Goal: Navigation & Orientation: Find specific page/section

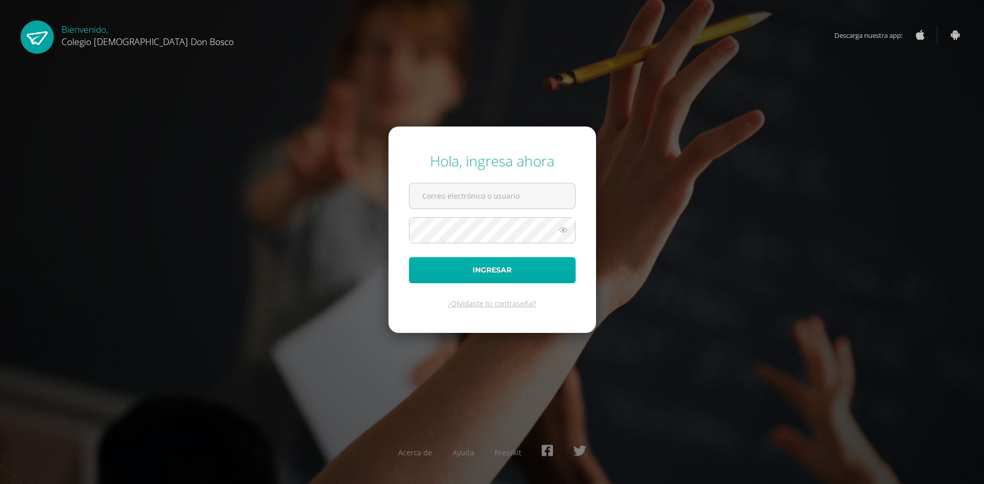
type input "[EMAIL_ADDRESS][DOMAIN_NAME]"
click at [484, 275] on button "Ingresar" at bounding box center [492, 270] width 167 height 26
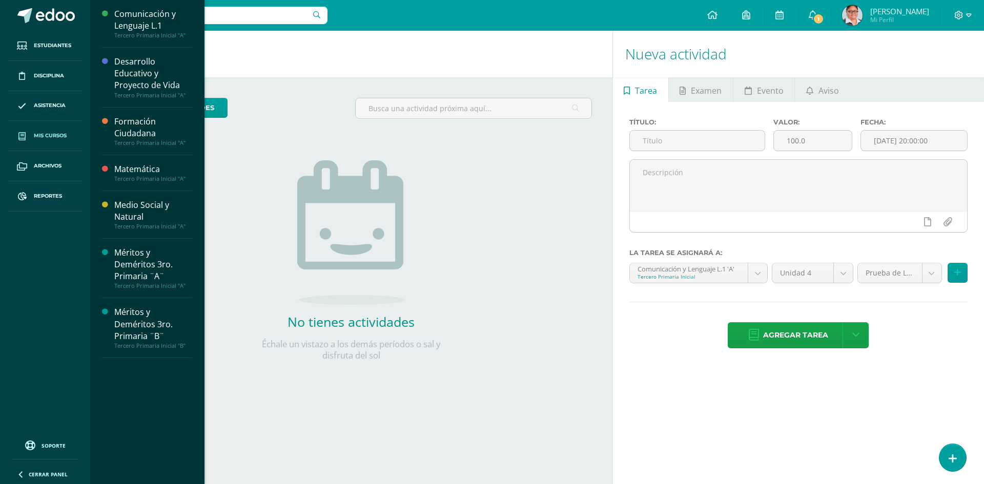
click at [47, 137] on span "Mis cursos" at bounding box center [50, 136] width 33 height 8
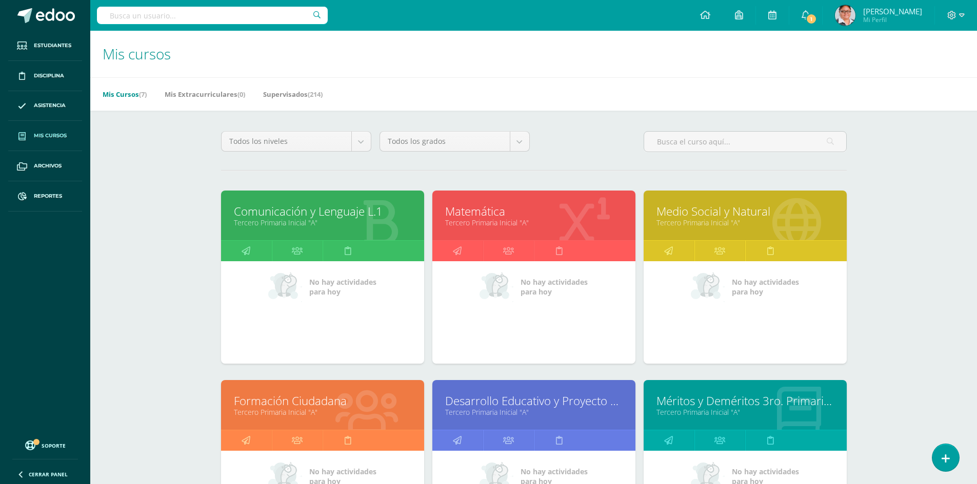
click at [53, 136] on span "Mis cursos" at bounding box center [50, 136] width 33 height 8
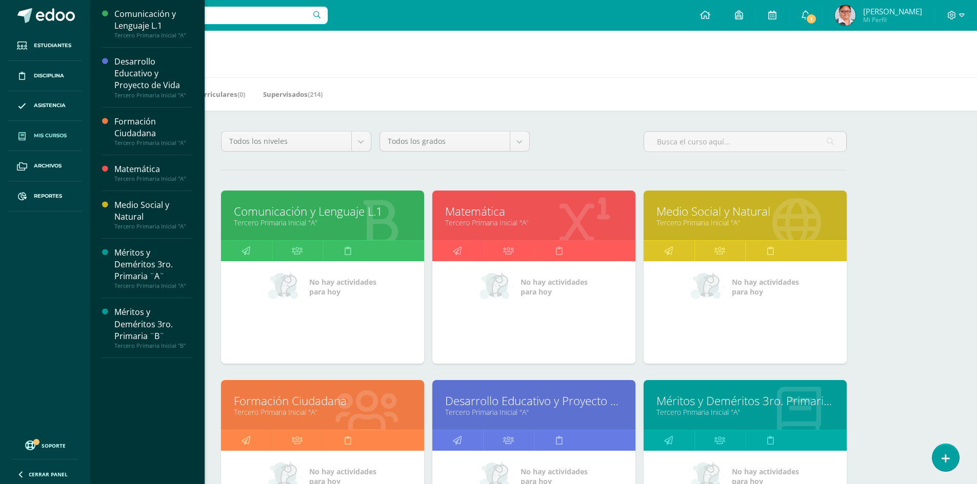
click at [300, 227] on link "Tercero Primaria Inicial "A"" at bounding box center [322, 223] width 177 height 10
